Goal: Information Seeking & Learning: Learn about a topic

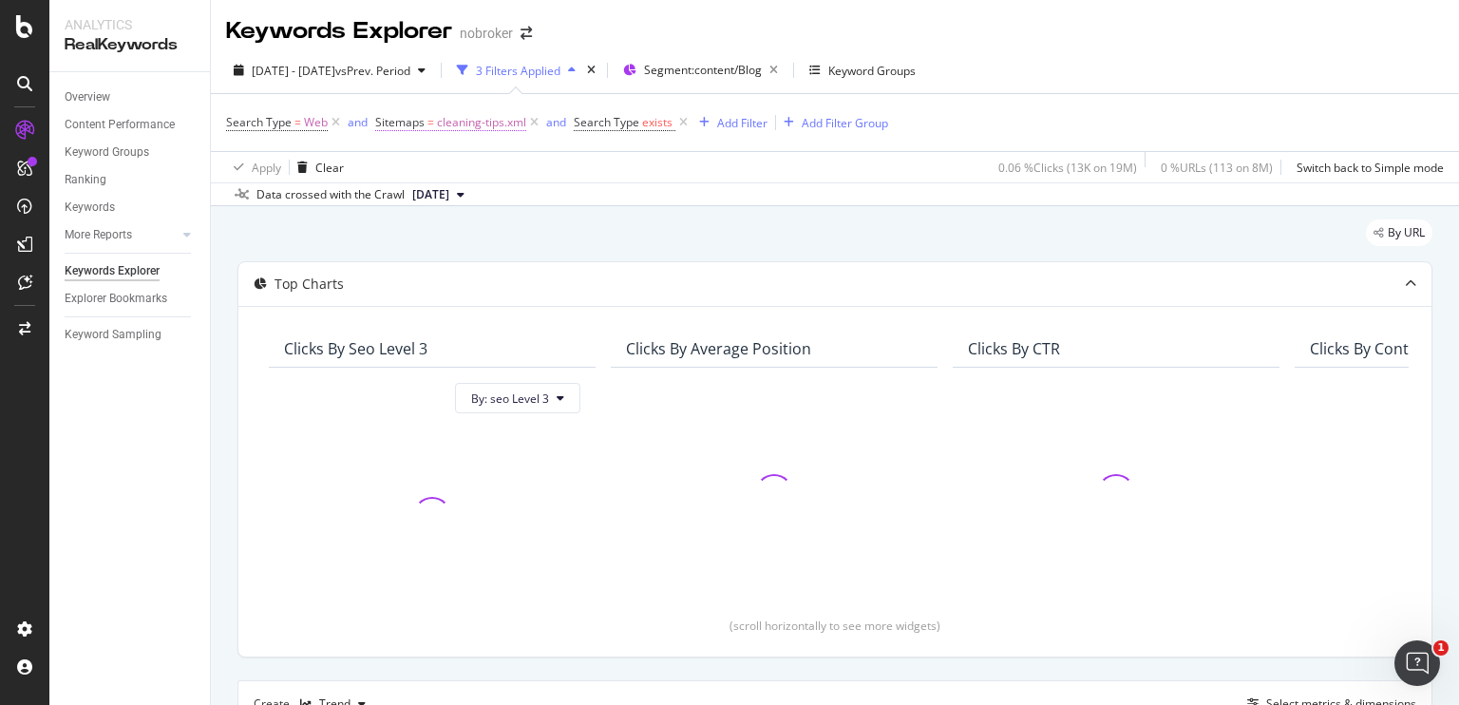
click at [492, 123] on span "cleaning-tips.xml" at bounding box center [481, 122] width 89 height 27
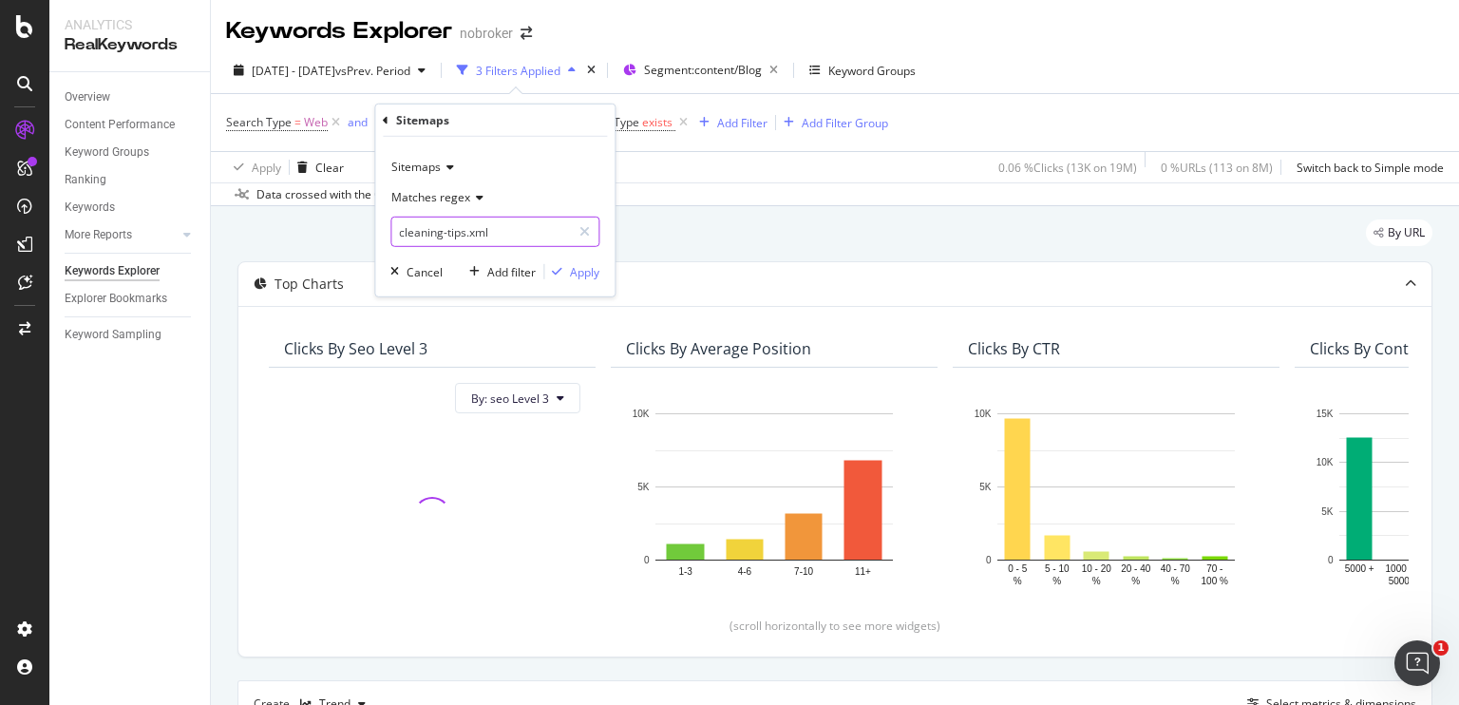
click at [453, 233] on input "cleaning-tips.xml" at bounding box center [481, 232] width 180 height 30
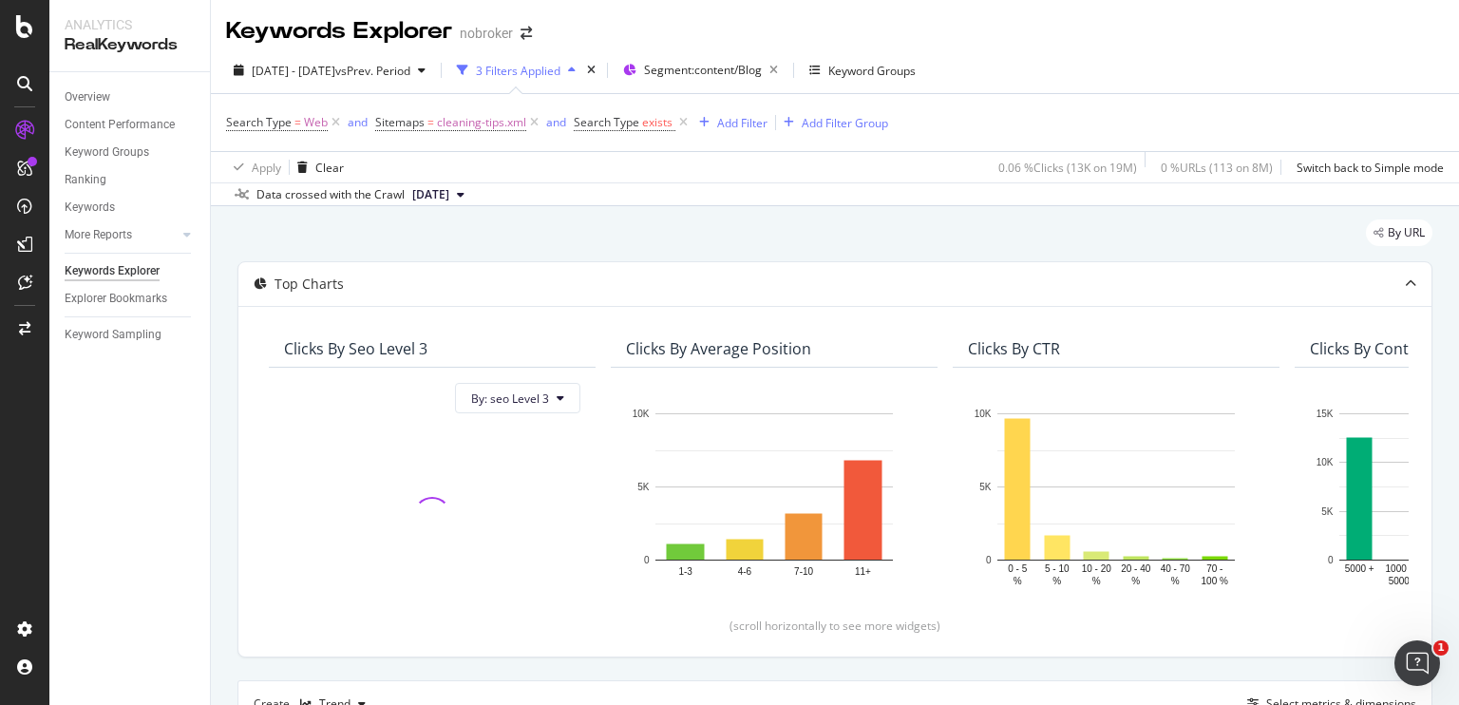
click at [695, 177] on div "Apply Clear 0.06 % Clicks ( 13K on 19M ) 0 % URLs ( 113 on 8M ) Switch back to …" at bounding box center [835, 166] width 1248 height 31
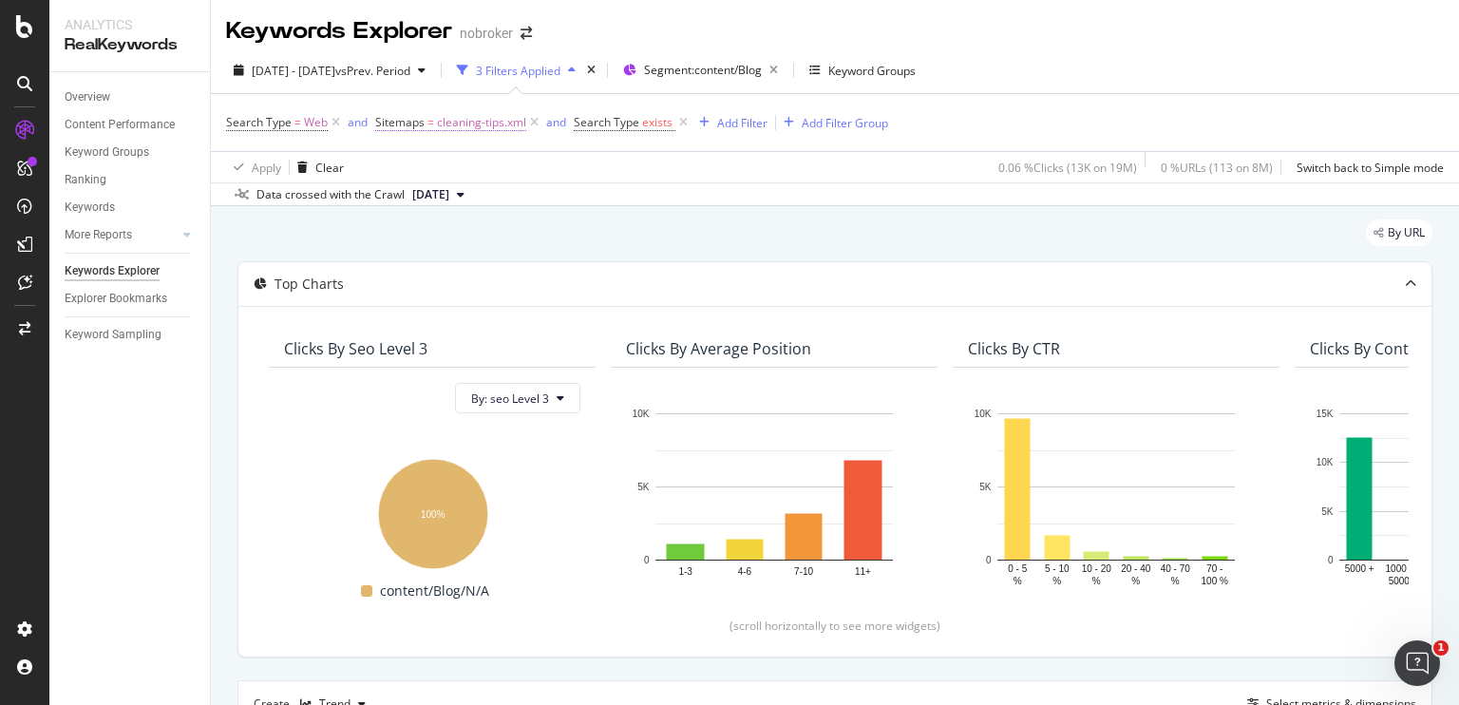
click at [464, 119] on span "cleaning-tips.xml" at bounding box center [481, 122] width 89 height 27
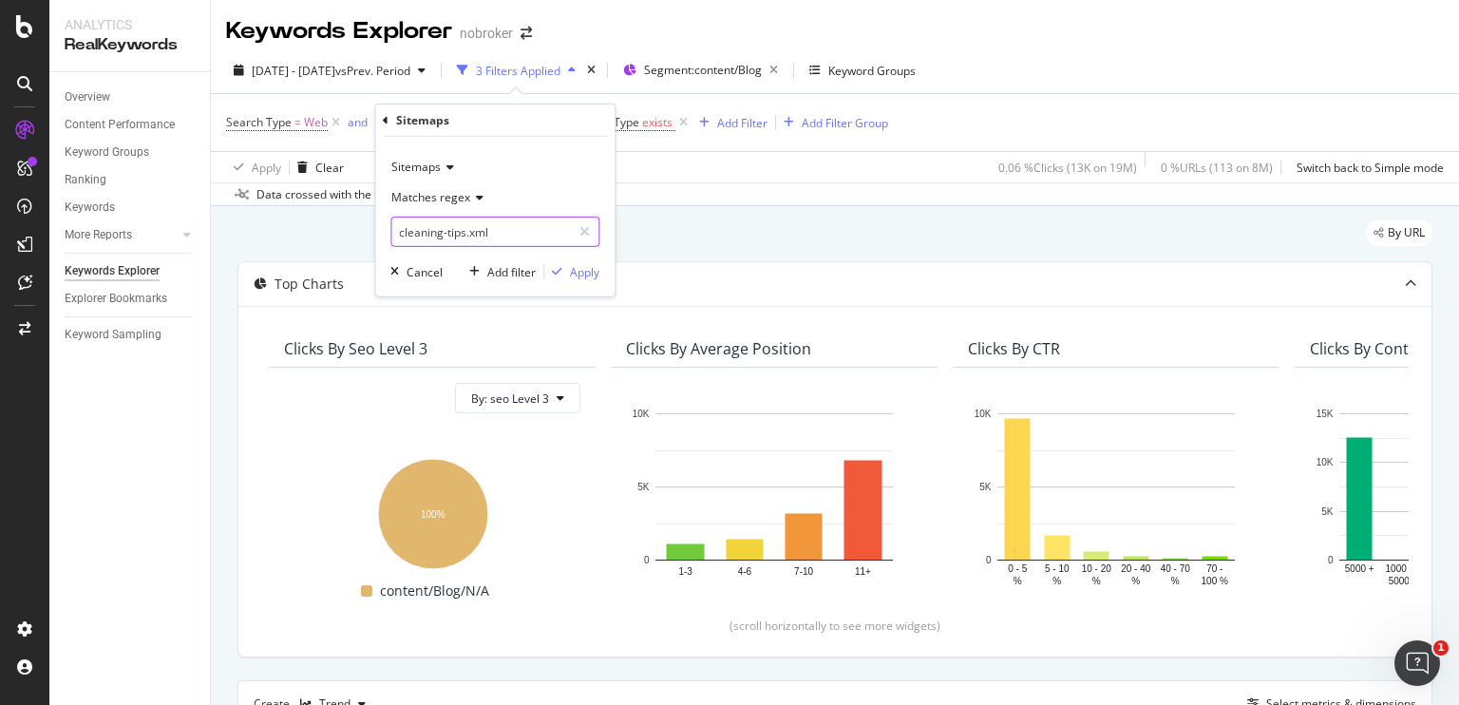
click at [432, 237] on input "cleaning-tips.xml" at bounding box center [481, 232] width 180 height 30
paste input "rental-guide.xml|tenant.xml|commercial-rent.xml|landlord"
type input "rental-guide.xml|tenant.xml|commercial-rent.xml|landlord.xml"
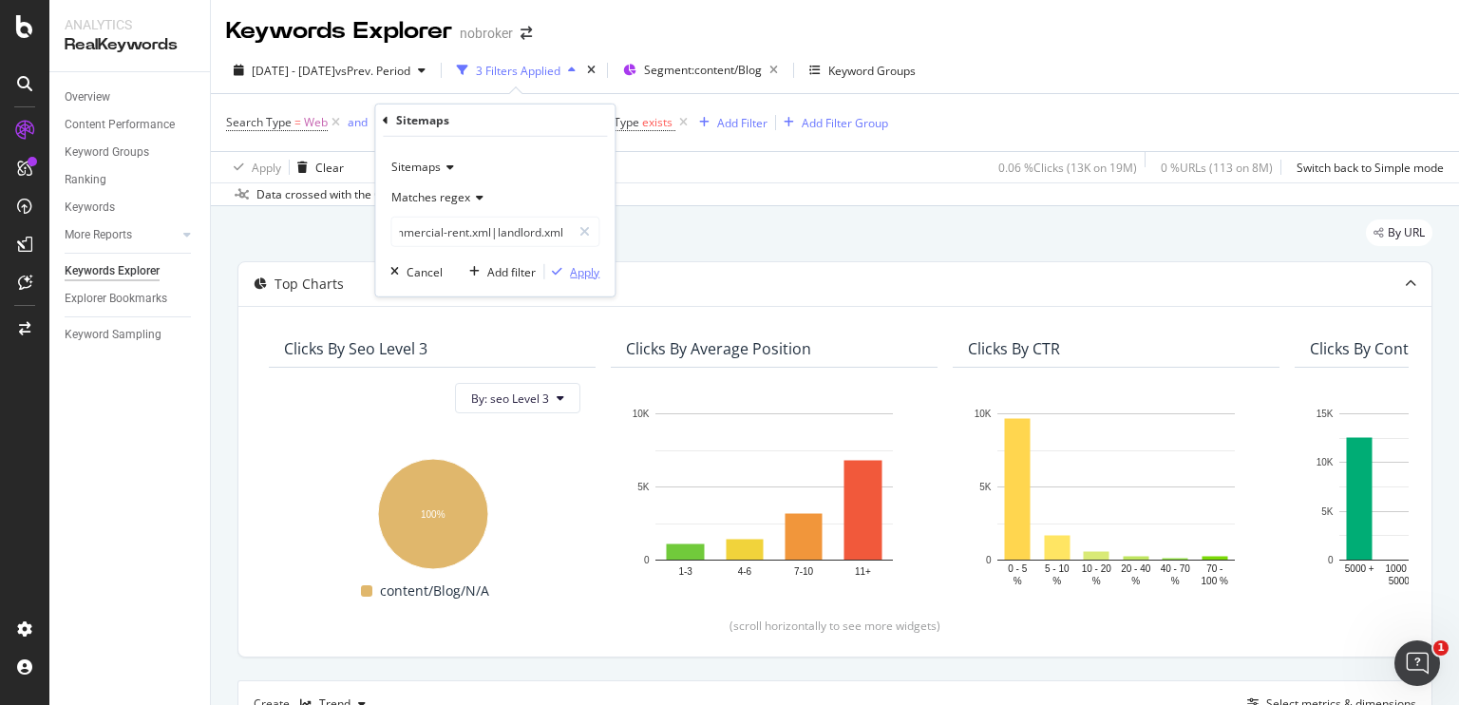
scroll to position [0, 0]
click at [586, 269] on div "Apply" at bounding box center [584, 271] width 29 height 16
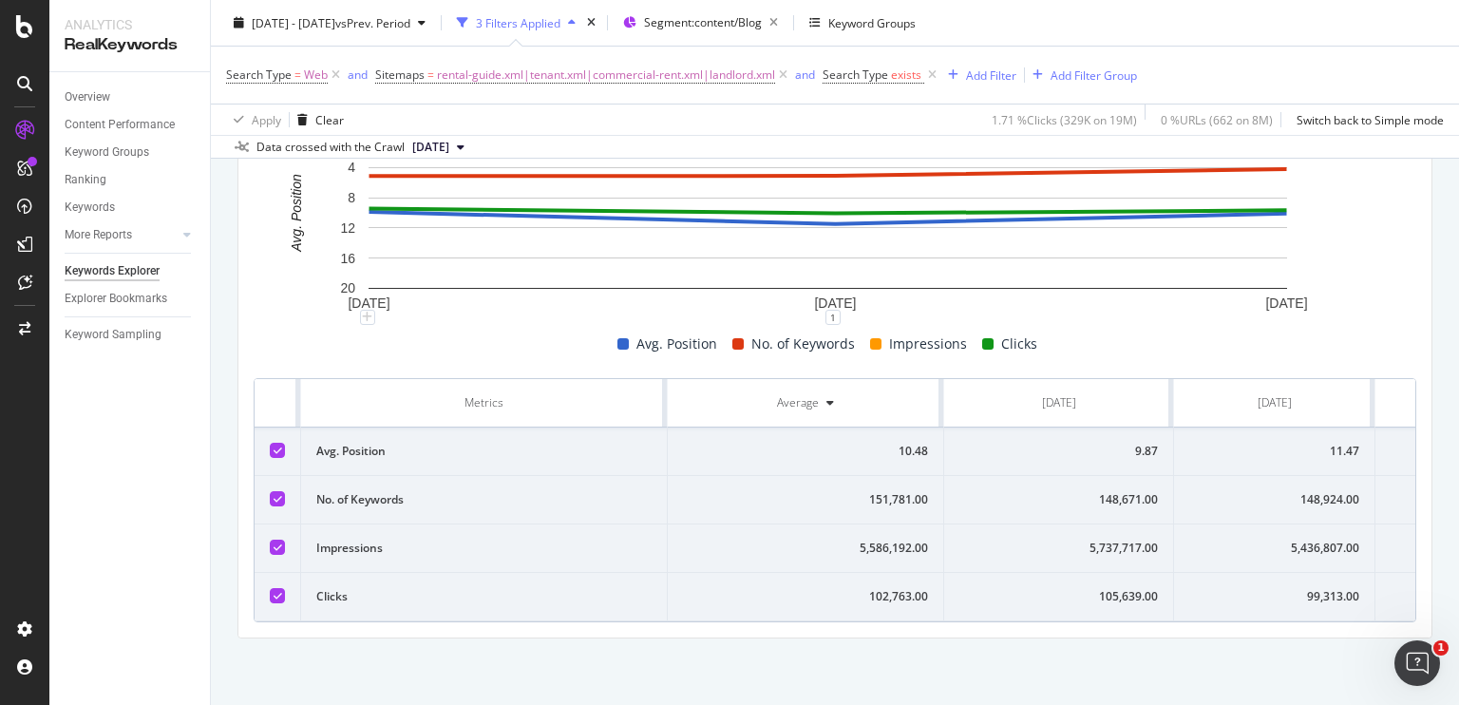
scroll to position [0, 152]
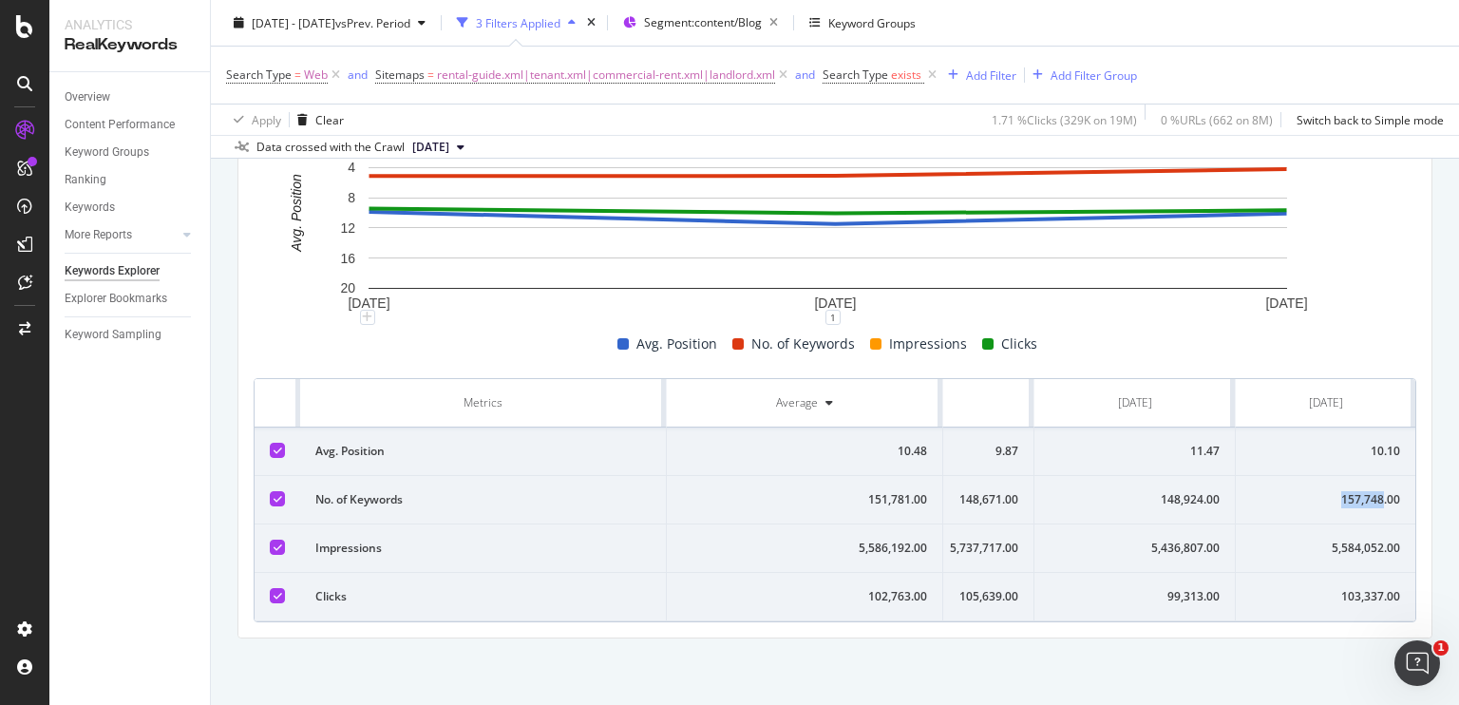
copy div "157,748"
drag, startPoint x: 1327, startPoint y: 481, endPoint x: 1369, endPoint y: 485, distance: 42.1
click at [1369, 491] on div "157,748.00" at bounding box center [1325, 499] width 149 height 17
click at [1152, 491] on div "148,924.00" at bounding box center [1135, 499] width 170 height 17
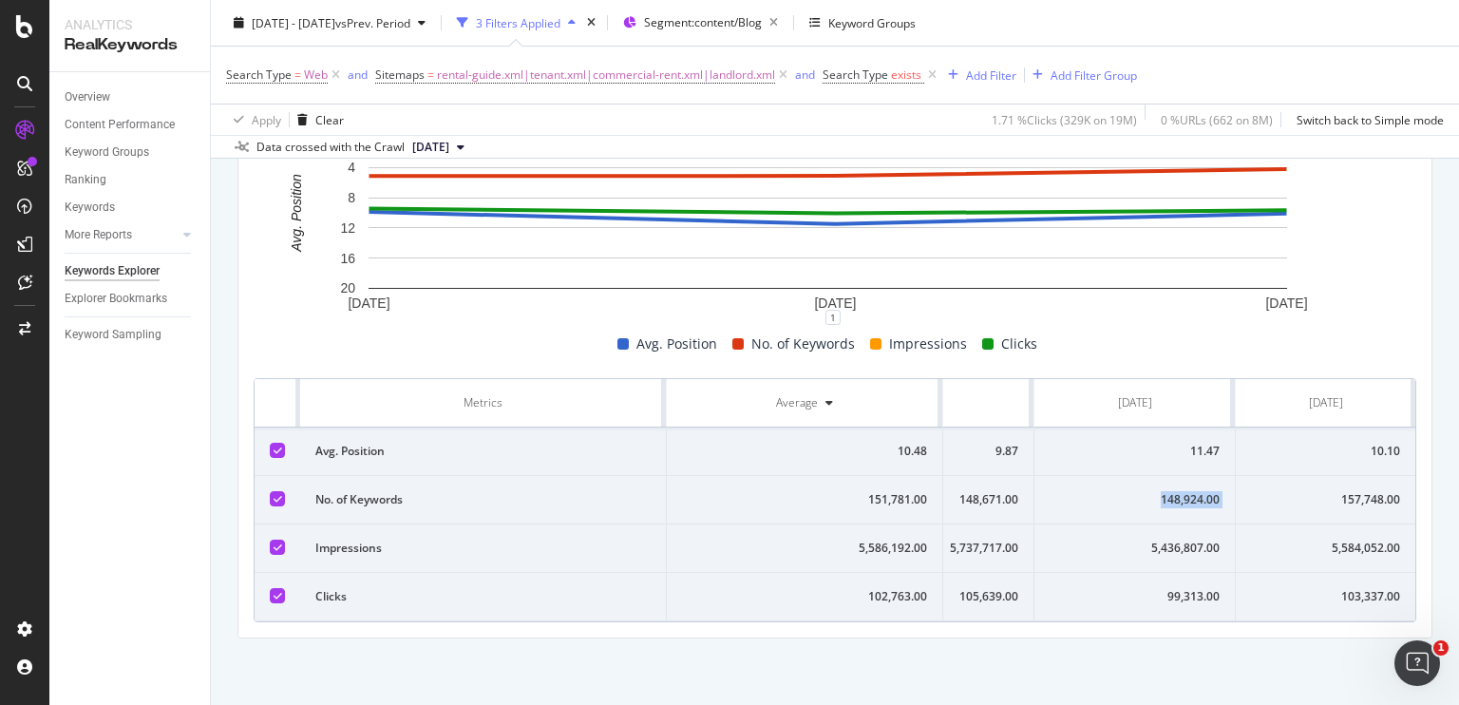
click at [1152, 491] on div "148,924.00" at bounding box center [1135, 499] width 170 height 17
click at [1153, 491] on div "148,924.00" at bounding box center [1135, 499] width 170 height 17
drag, startPoint x: 1153, startPoint y: 483, endPoint x: 1164, endPoint y: 483, distance: 11.4
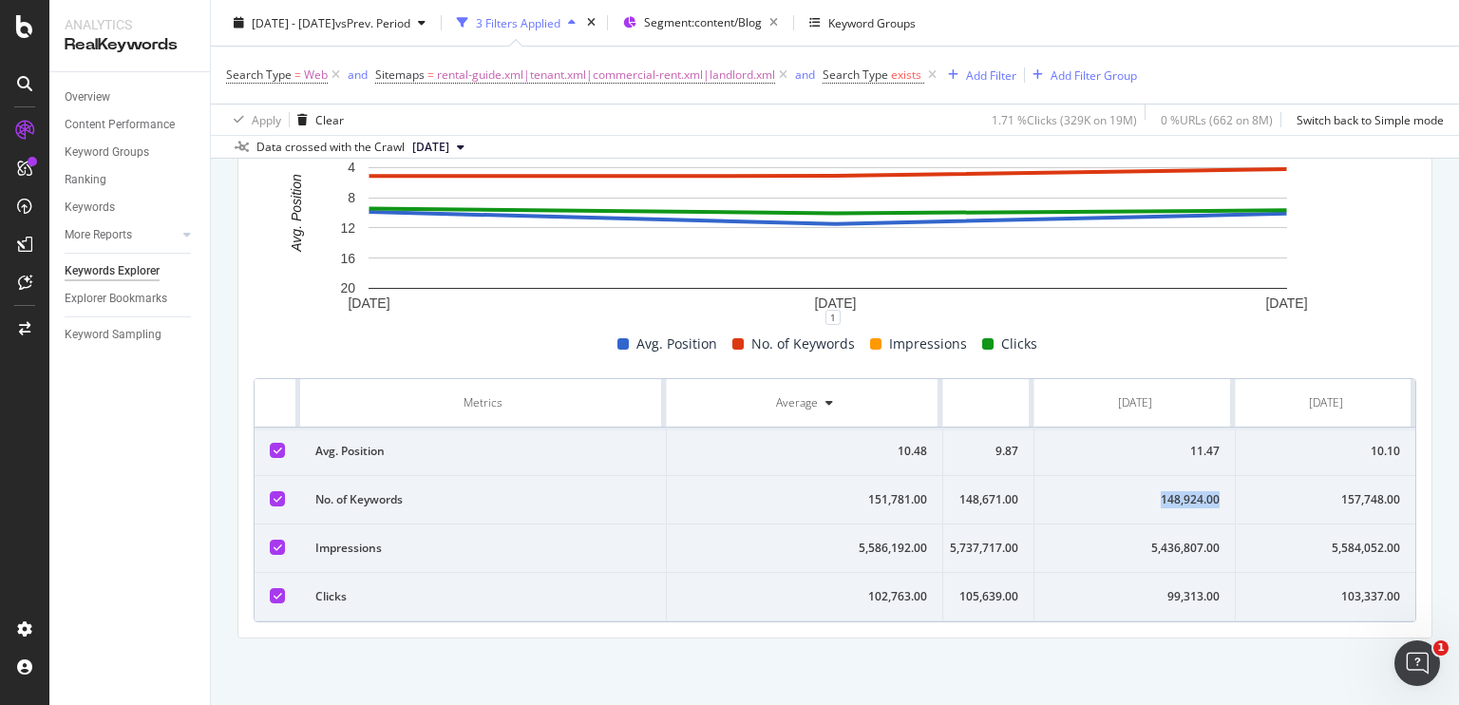
click at [1164, 491] on div "148,924.00" at bounding box center [1135, 499] width 170 height 17
click at [1163, 540] on div "5,436,807.00" at bounding box center [1141, 548] width 170 height 17
click at [1172, 540] on div "5,436,807.00" at bounding box center [1141, 548] width 170 height 17
copy div "5,436,807"
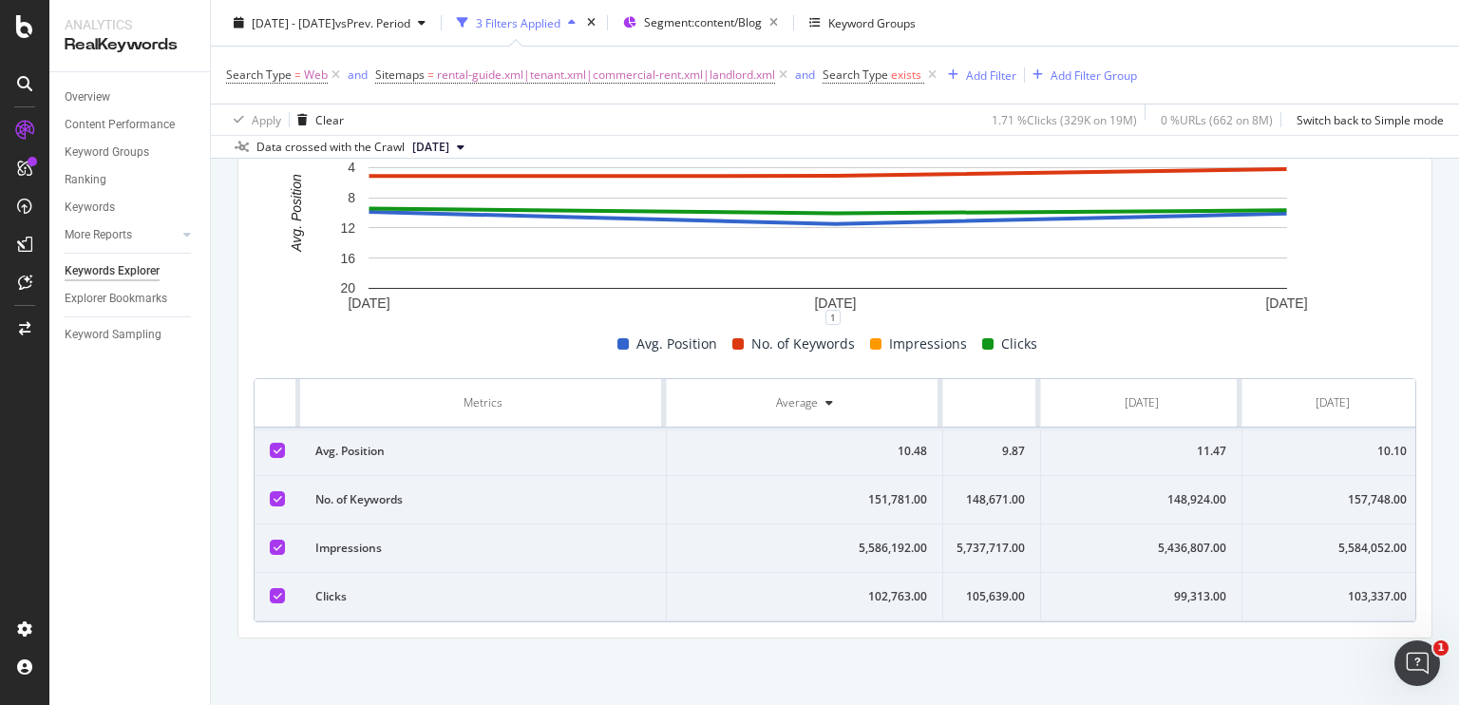
click at [1181, 588] on div "99,313.00" at bounding box center [1141, 596] width 170 height 17
copy div "99,313"
click at [1334, 491] on div "157,748.00" at bounding box center [1325, 499] width 149 height 17
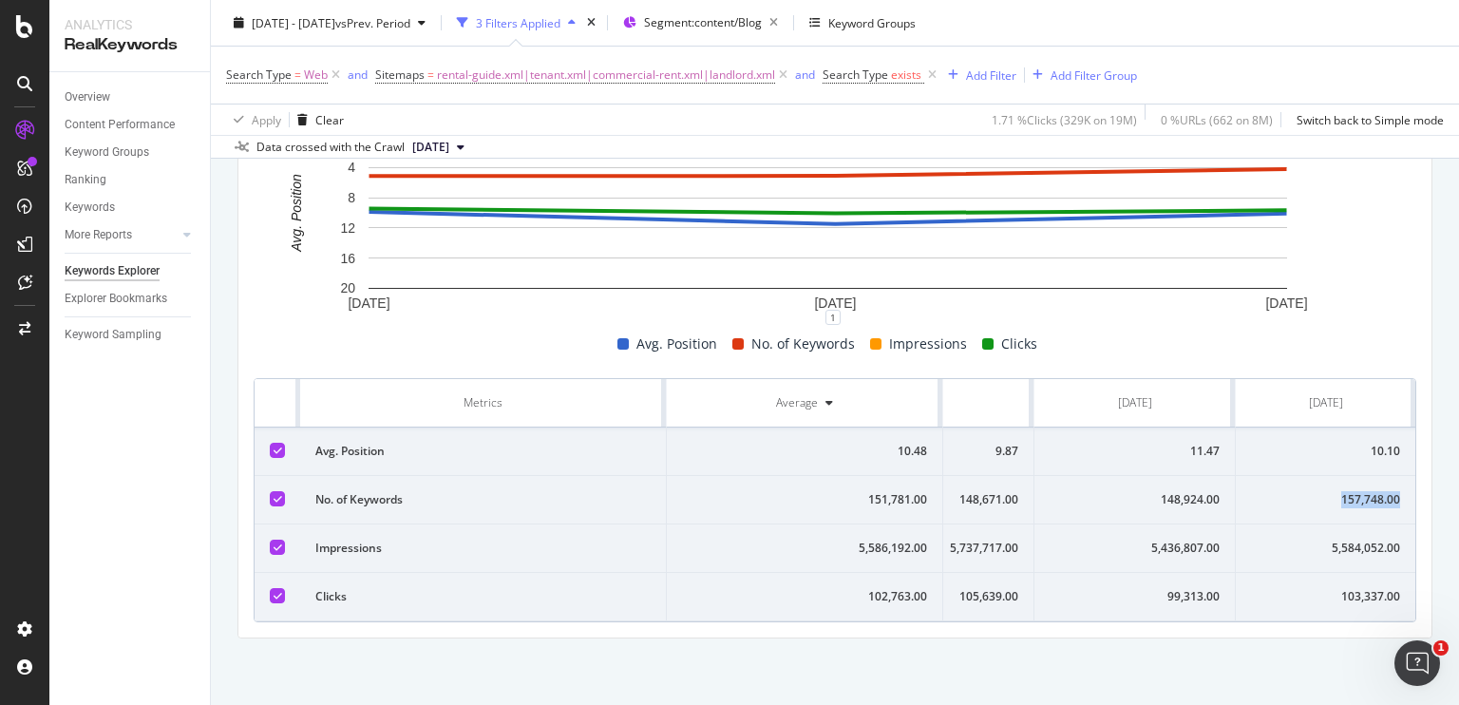
click at [1334, 491] on div "157,748.00" at bounding box center [1325, 499] width 149 height 17
copy div "157,748"
click at [1324, 540] on div "5,584,052.00" at bounding box center [1325, 548] width 149 height 17
copy div "5,584,052"
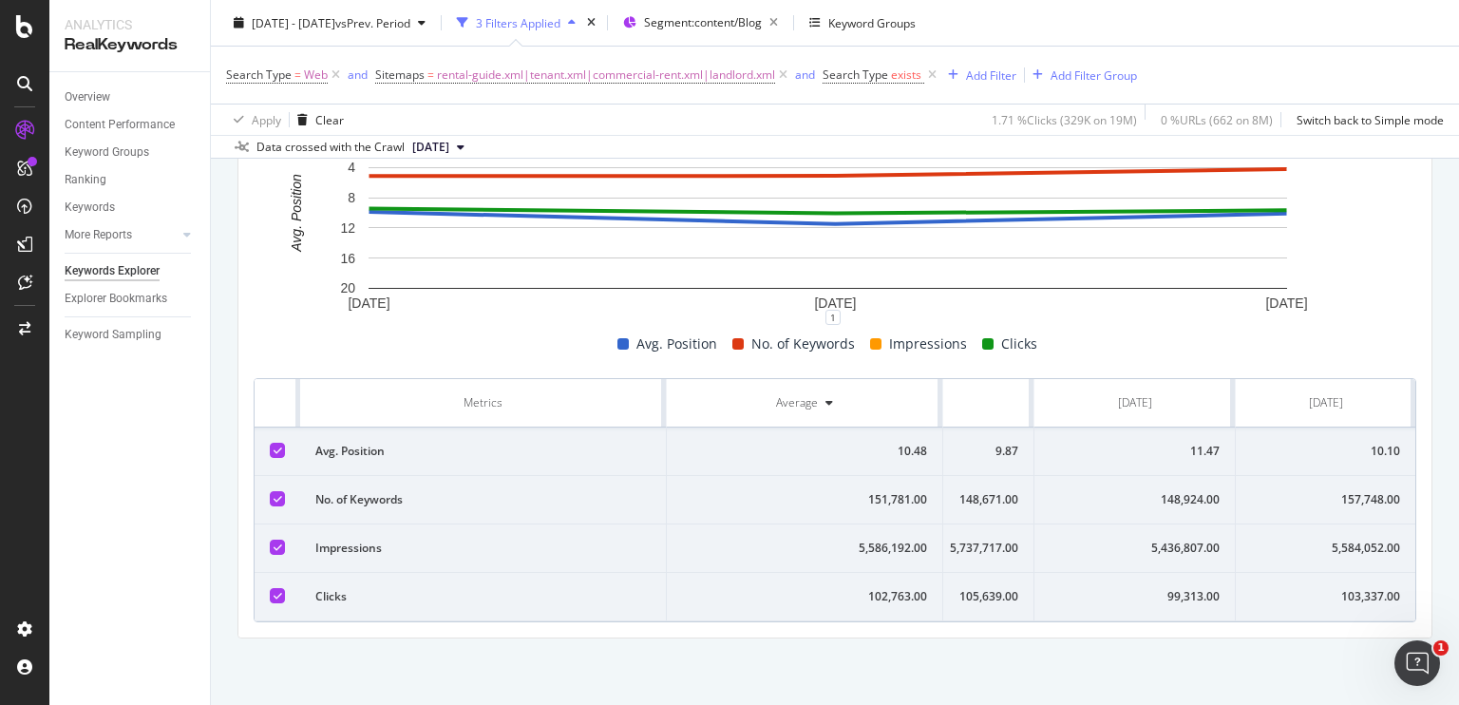
click at [1337, 588] on div "103,337.00" at bounding box center [1325, 596] width 149 height 17
click at [1345, 588] on div "103,337.00" at bounding box center [1325, 596] width 149 height 17
copy div "103,337"
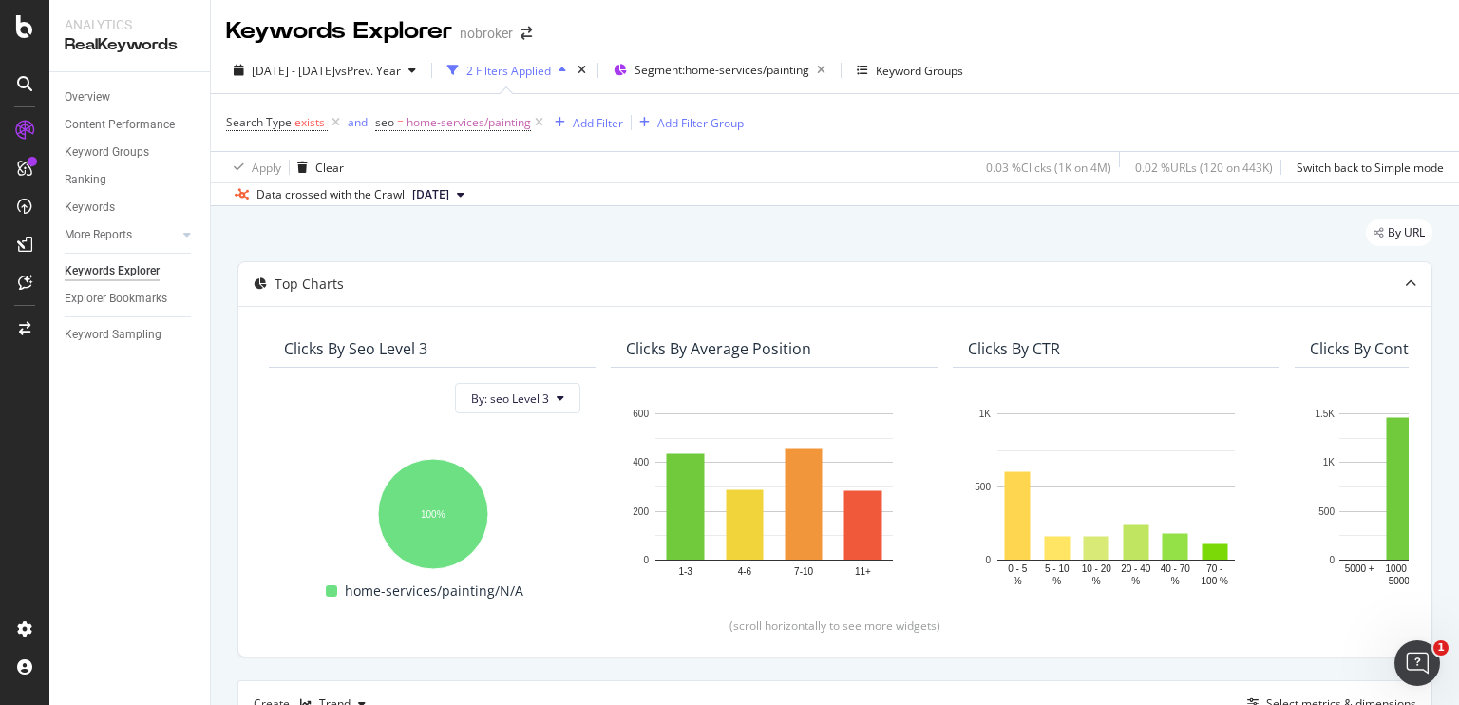
scroll to position [566, 0]
